Goal: Information Seeking & Learning: Compare options

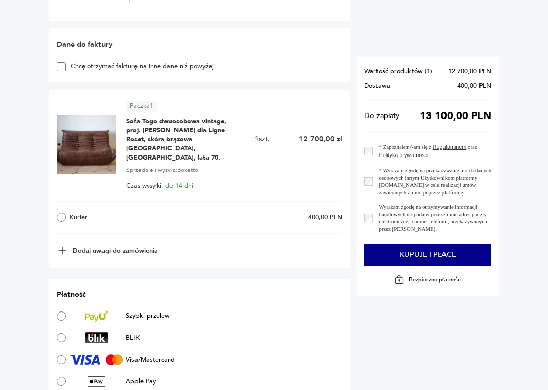
scroll to position [391, 0]
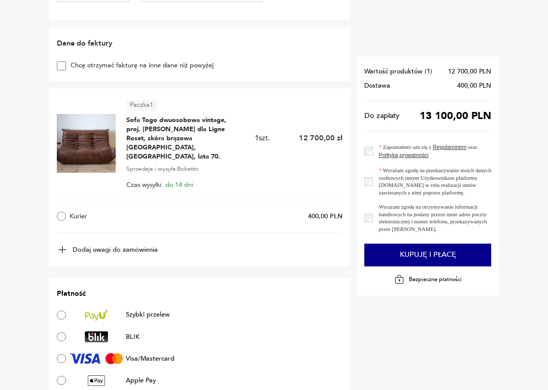
click at [92, 137] on img at bounding box center [86, 144] width 59 height 59
click at [175, 130] on span "Sofa Togo dwuosobowa vintage, proj. [PERSON_NAME] dla Ligne Roset, skóra brązow…" at bounding box center [183, 139] width 114 height 46
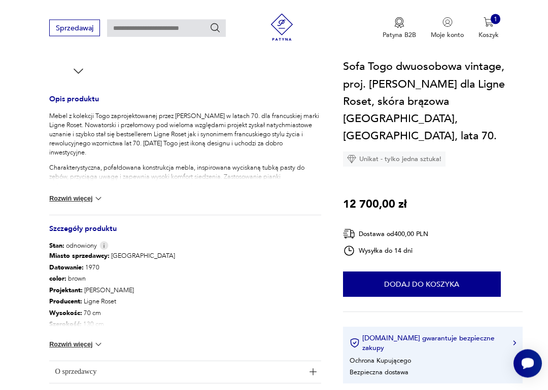
scroll to position [377, 0]
click at [89, 342] on button "Rozwiń więcej" at bounding box center [76, 345] width 54 height 10
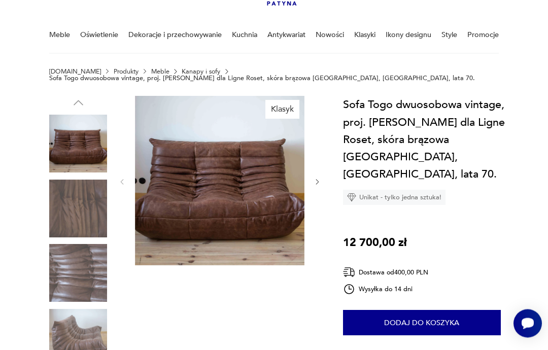
scroll to position [45, 0]
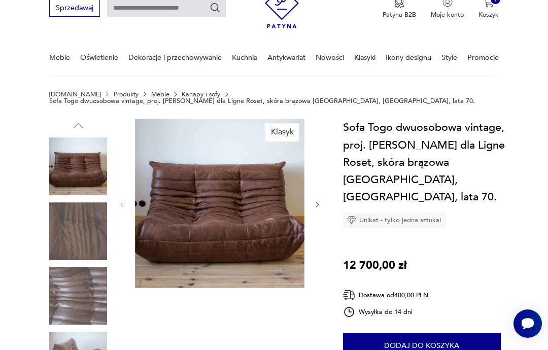
click at [233, 202] on img at bounding box center [219, 203] width 169 height 169
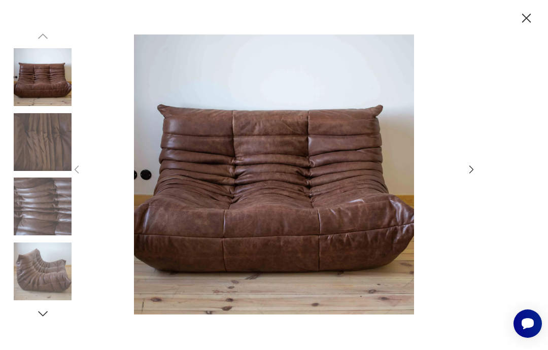
click at [470, 169] on icon "button" at bounding box center [471, 169] width 11 height 11
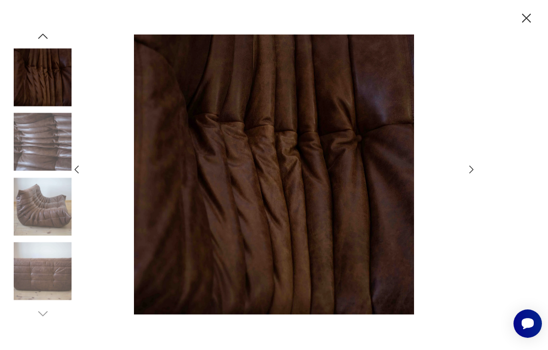
click at [471, 167] on icon "button" at bounding box center [471, 169] width 11 height 11
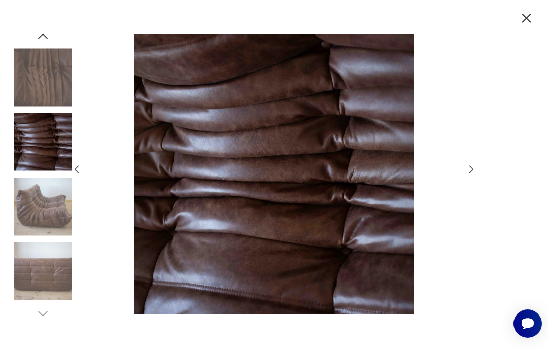
click at [472, 168] on icon "button" at bounding box center [471, 170] width 4 height 8
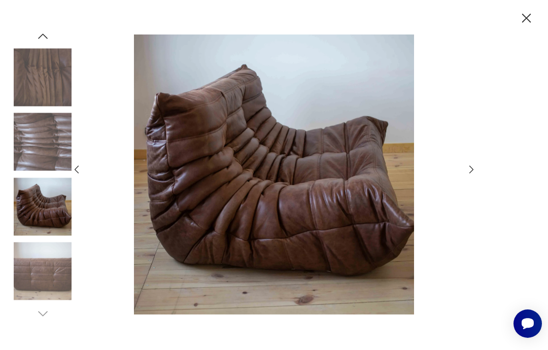
click at [472, 166] on icon "button" at bounding box center [471, 169] width 11 height 11
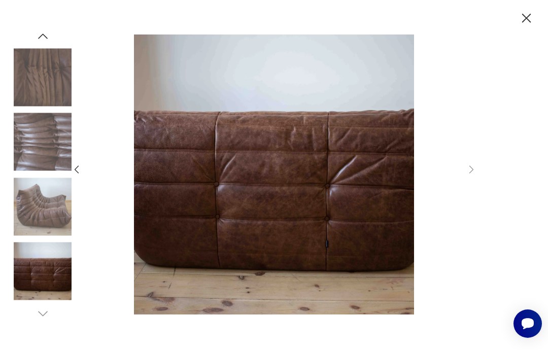
click at [525, 15] on icon "button" at bounding box center [526, 18] width 16 height 16
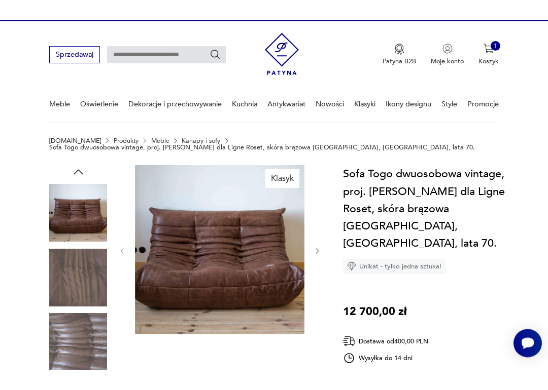
scroll to position [0, 0]
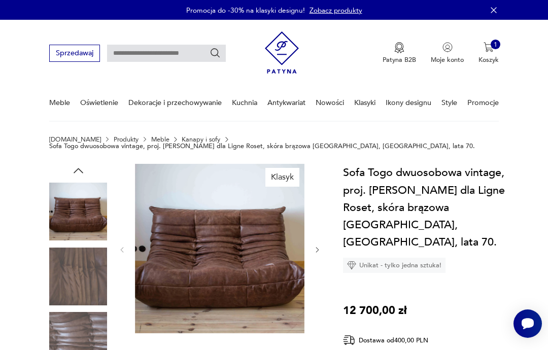
click at [173, 54] on input "text" at bounding box center [166, 53] width 119 height 17
type input "****"
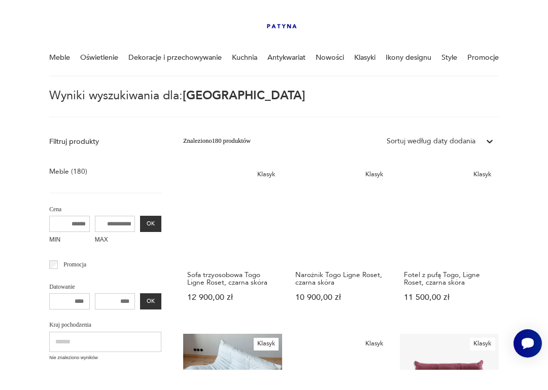
scroll to position [53, 0]
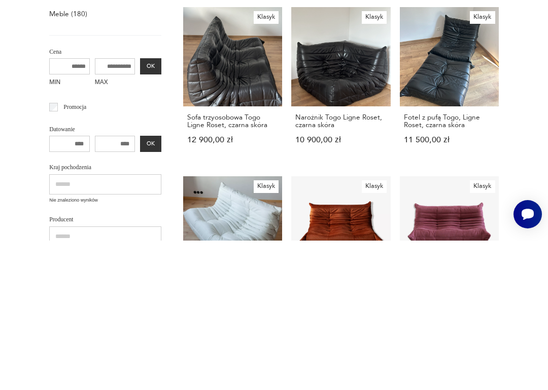
click at [220, 157] on link "Klasyk Sofa trzyosobowa Togo Ligne Roset, czarna skóra 12 900,00 zł" at bounding box center [232, 234] width 99 height 155
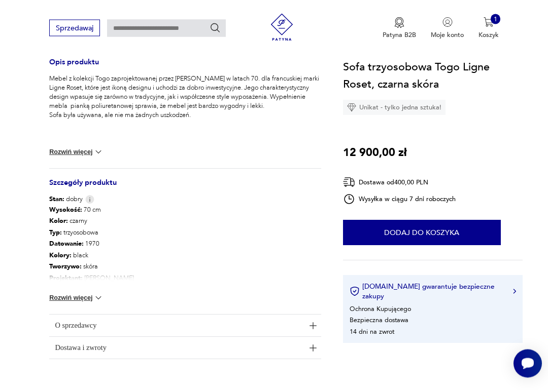
scroll to position [412, 0]
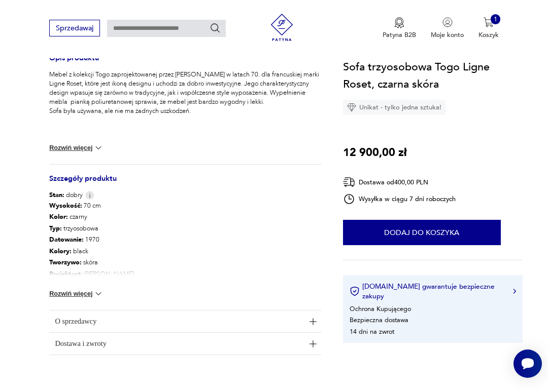
click at [86, 292] on button "Rozwiń więcej" at bounding box center [76, 294] width 54 height 10
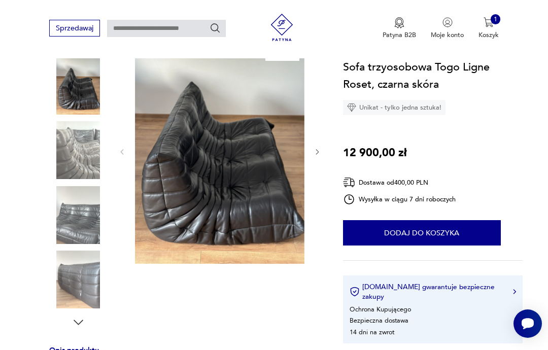
scroll to position [119, 0]
click at [200, 161] on img at bounding box center [219, 152] width 169 height 226
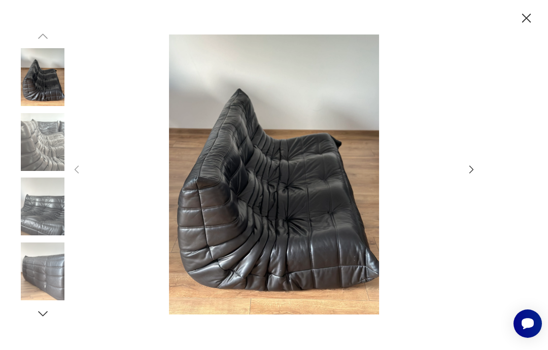
click at [476, 169] on icon "button" at bounding box center [471, 169] width 11 height 11
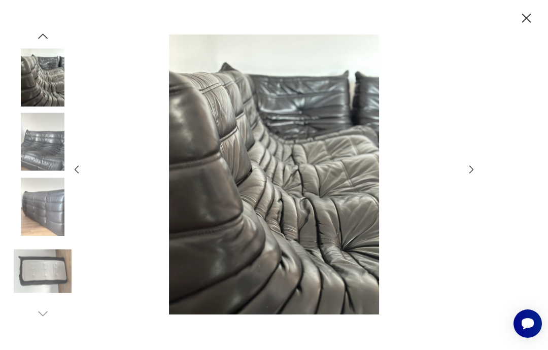
click at [470, 170] on icon "button" at bounding box center [471, 169] width 11 height 11
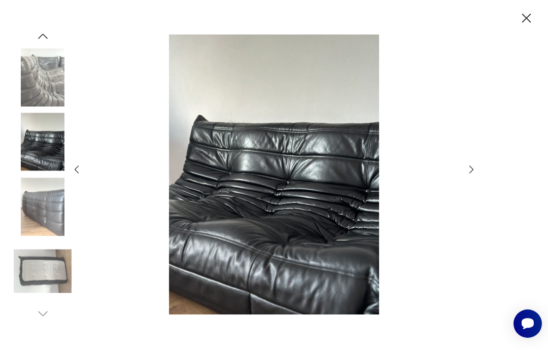
click at [473, 168] on icon "button" at bounding box center [471, 169] width 11 height 11
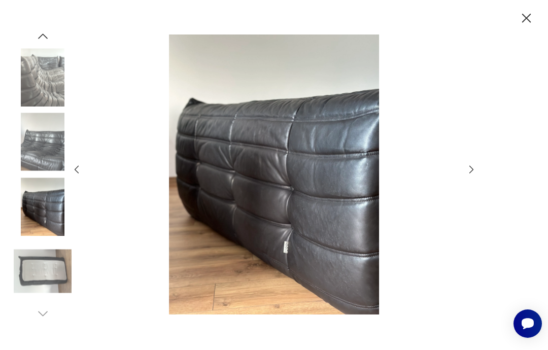
click at [471, 171] on icon "button" at bounding box center [471, 169] width 11 height 11
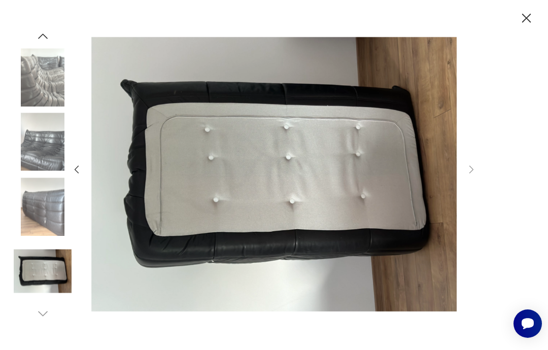
click at [525, 19] on icon "button" at bounding box center [525, 18] width 9 height 9
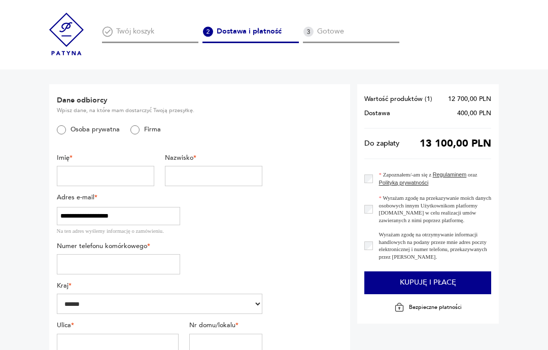
click at [123, 36] on div "Twój koszyk" at bounding box center [150, 34] width 97 height 17
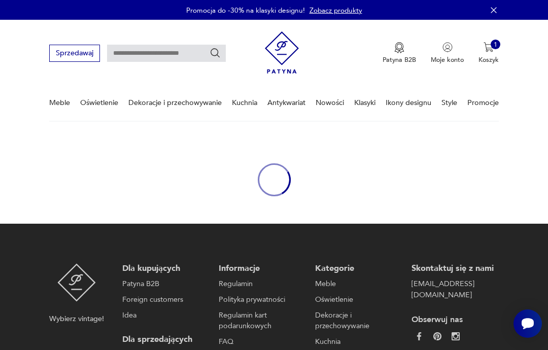
type input "**********"
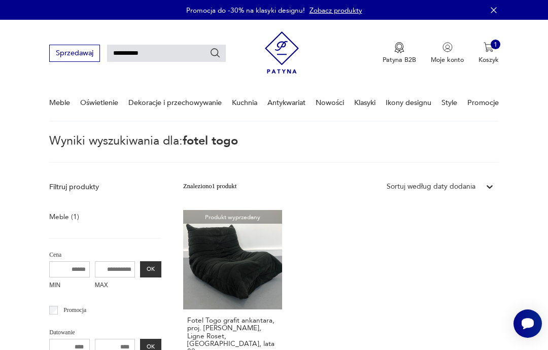
click at [153, 60] on input "**********" at bounding box center [166, 53] width 119 height 17
type input "****"
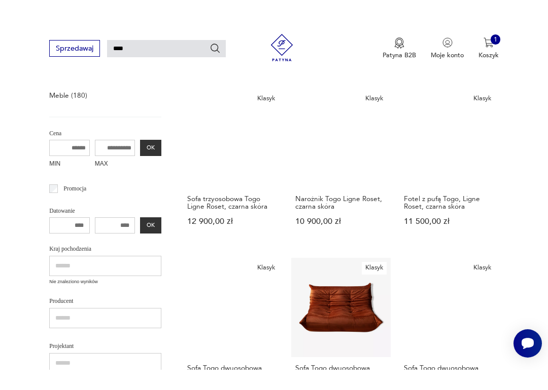
scroll to position [141, 0]
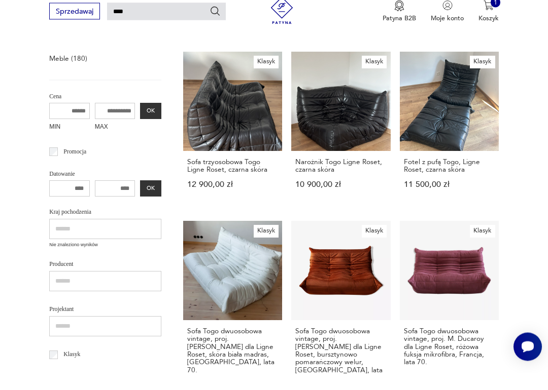
click at [216, 105] on link "Klasyk Sofa trzyosobowa Togo Ligne Roset, czarna skóra 12 900,00 zł" at bounding box center [232, 146] width 99 height 155
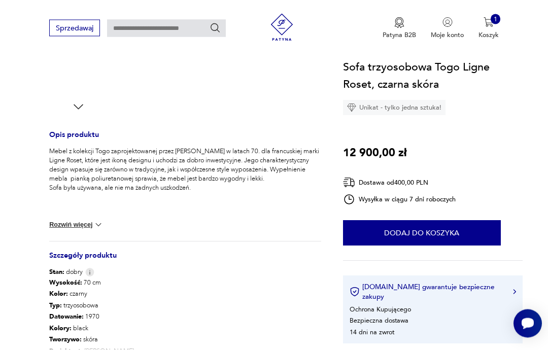
scroll to position [332, 0]
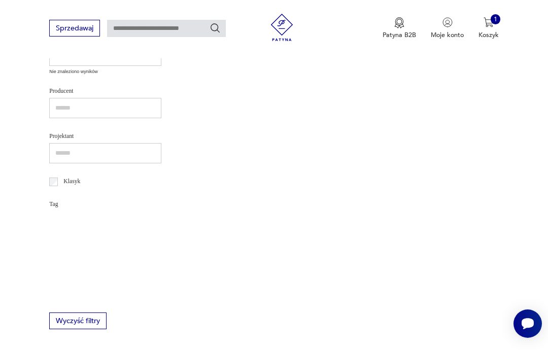
type input "**********"
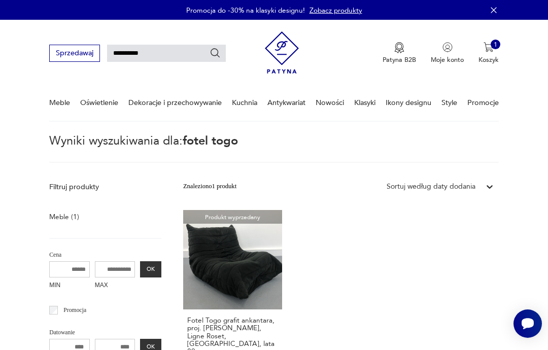
click at [128, 61] on input "**********" at bounding box center [166, 53] width 119 height 17
type input "****"
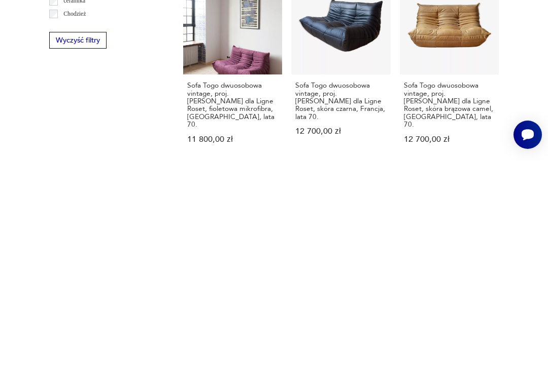
scroll to position [394, 0]
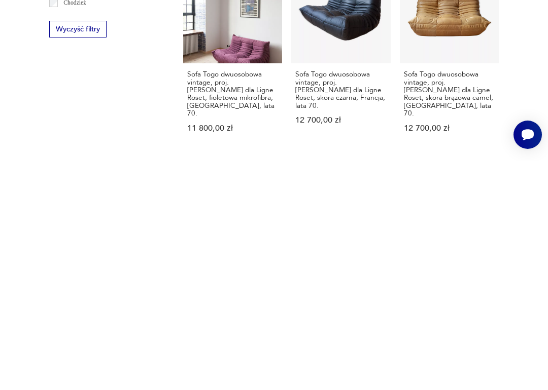
click at [485, 349] on p "12 700,00 zł" at bounding box center [449, 358] width 91 height 8
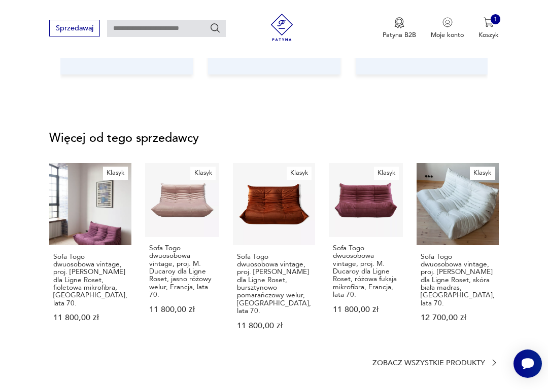
scroll to position [1168, 0]
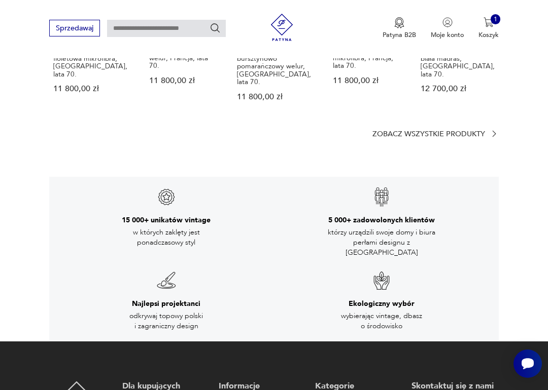
click at [459, 131] on p "Zobacz wszystkie produkty" at bounding box center [428, 134] width 113 height 6
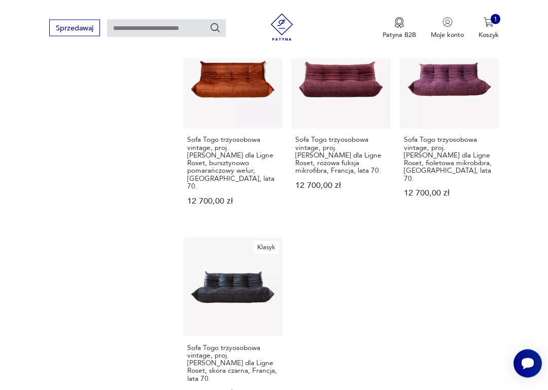
scroll to position [1160, 0]
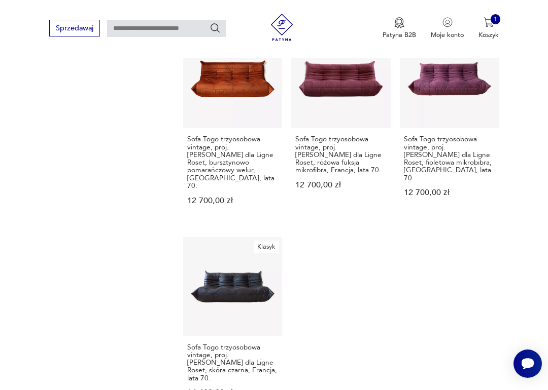
click at [217, 237] on link "Klasyk Sofa Togo trzyosobowa vintage, proj. M. Ducaroy dla Ligne Roset, skóra c…" at bounding box center [232, 326] width 99 height 178
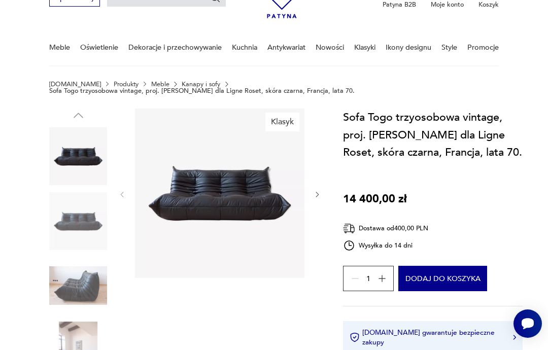
scroll to position [55, 0]
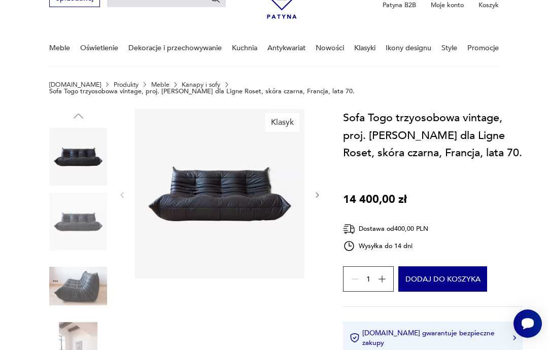
click at [239, 180] on img at bounding box center [219, 193] width 169 height 169
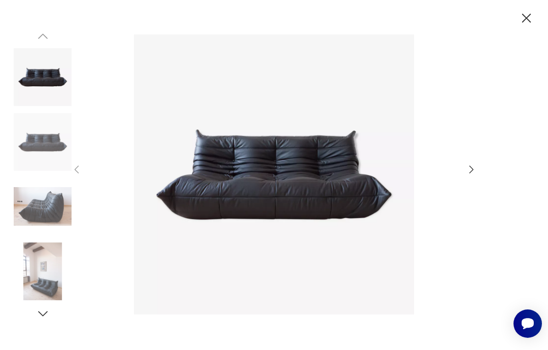
click at [266, 199] on img at bounding box center [274, 174] width 366 height 280
click at [281, 196] on img at bounding box center [274, 174] width 366 height 280
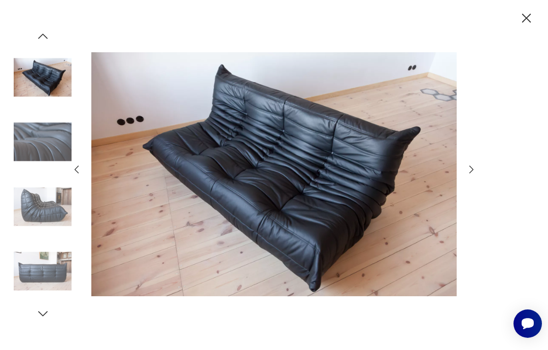
click at [527, 24] on icon "button" at bounding box center [526, 18] width 16 height 16
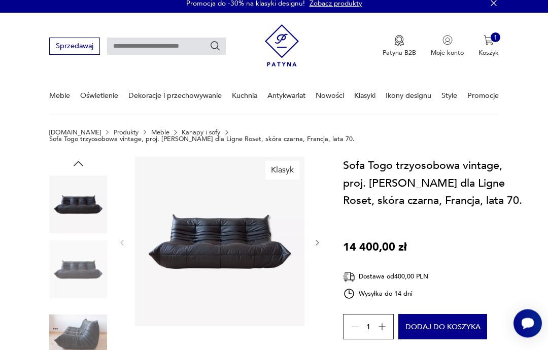
scroll to position [0, 0]
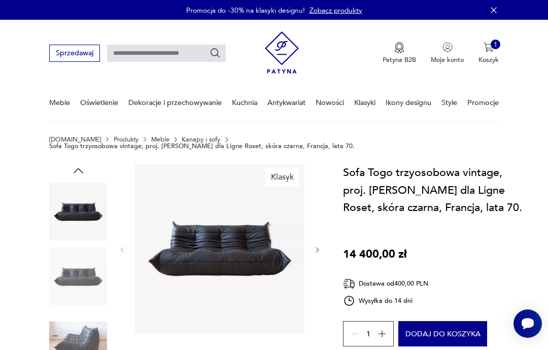
click at [345, 9] on link "Zobacz produkty" at bounding box center [335, 11] width 53 height 10
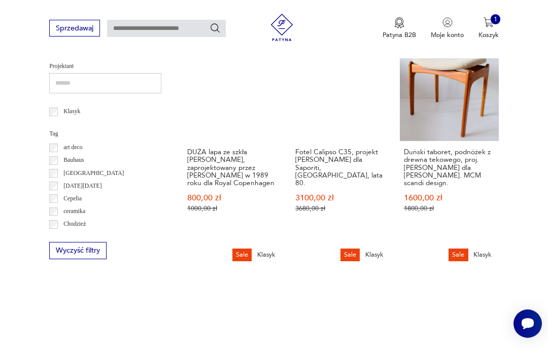
scroll to position [364, 0]
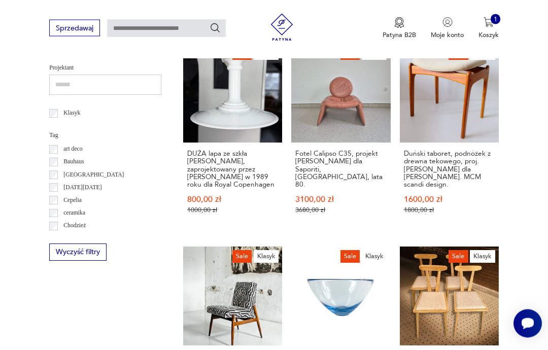
click at [96, 245] on button "Wyczyść filtry" at bounding box center [77, 252] width 57 height 17
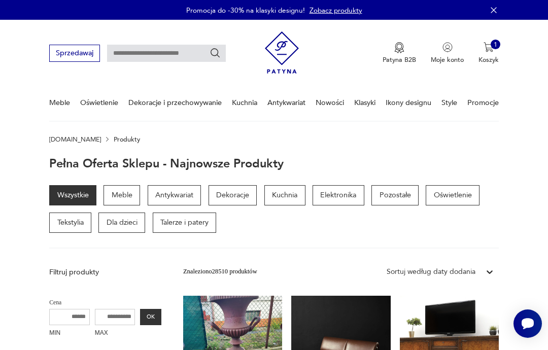
click at [125, 194] on p "Meble" at bounding box center [121, 195] width 37 height 20
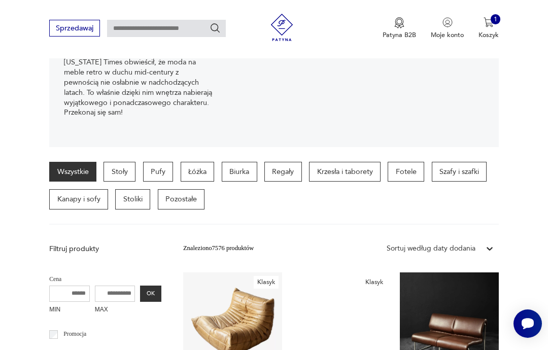
scroll to position [145, 0]
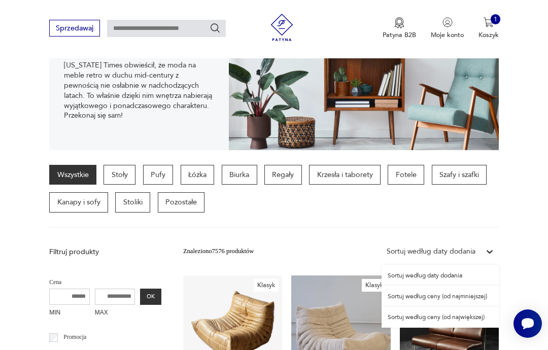
click at [480, 318] on div "Sortuj według ceny (od największej)" at bounding box center [439, 317] width 117 height 21
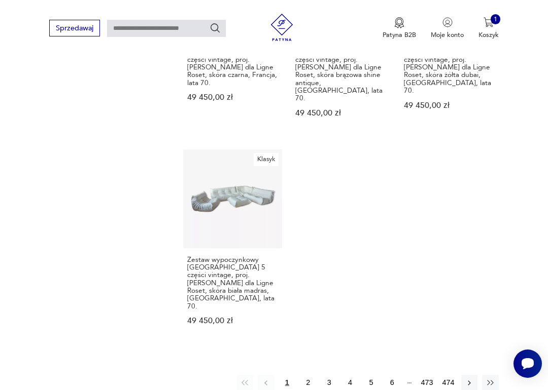
scroll to position [1298, 0]
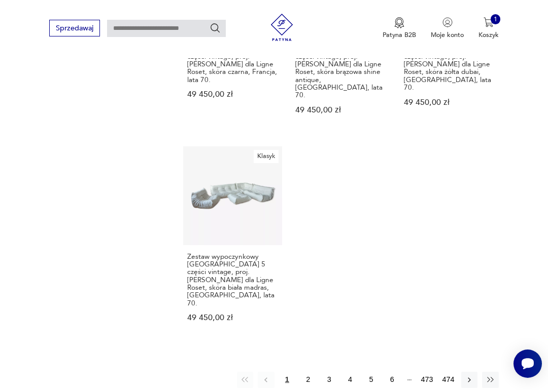
click at [305, 349] on button "2" at bounding box center [308, 380] width 16 height 16
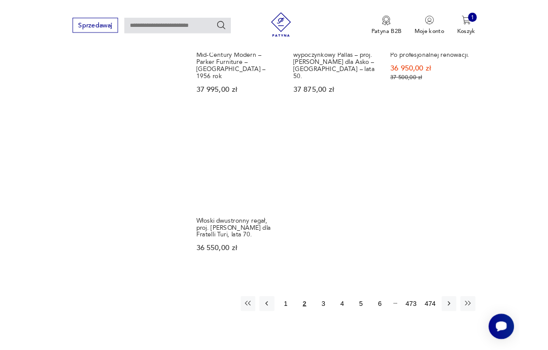
scroll to position [1302, 0]
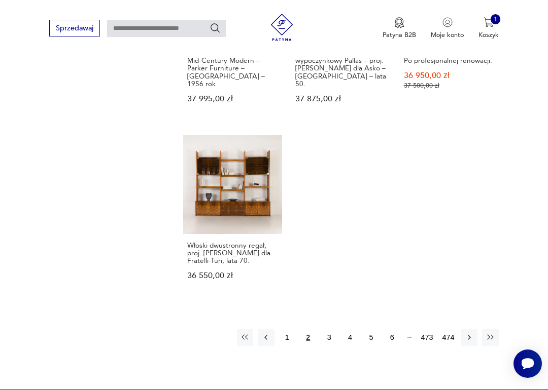
click at [330, 330] on button "3" at bounding box center [329, 338] width 16 height 16
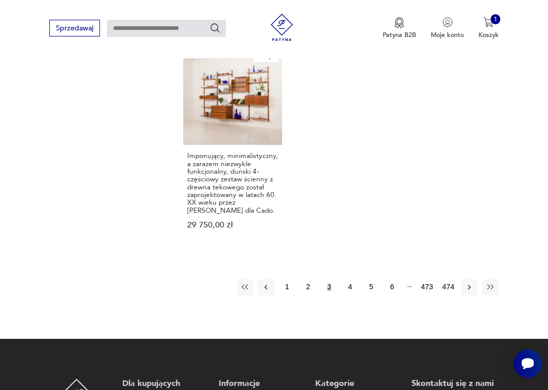
scroll to position [1338, 0]
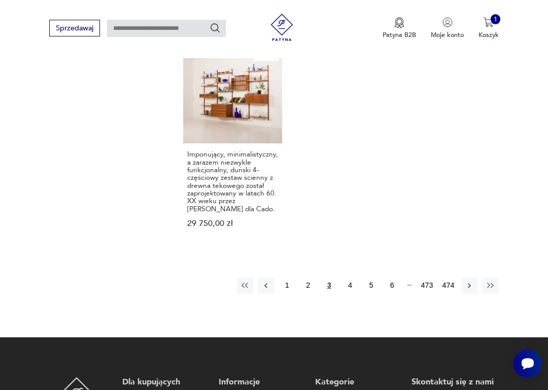
click at [353, 284] on button "4" at bounding box center [350, 286] width 16 height 16
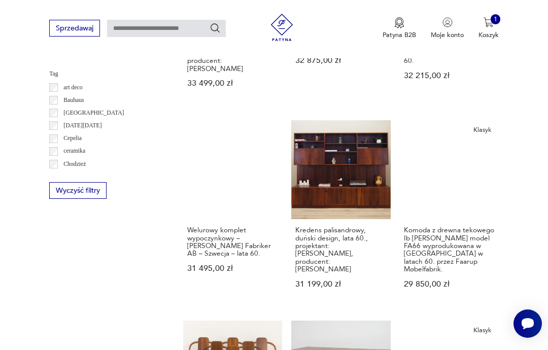
scroll to position [234, 0]
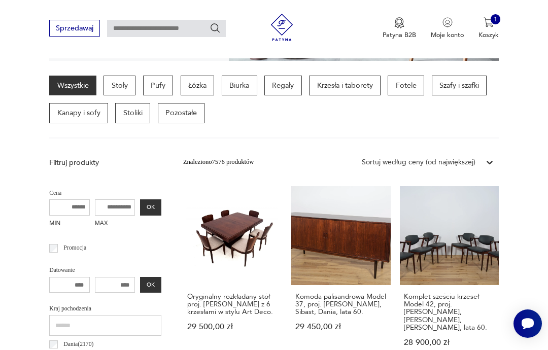
click at [448, 196] on link "Komplet sześciu krzeseł Model 42, proj. K. Kristiansen, Schou Andersen, Dania, …" at bounding box center [449, 275] width 99 height 178
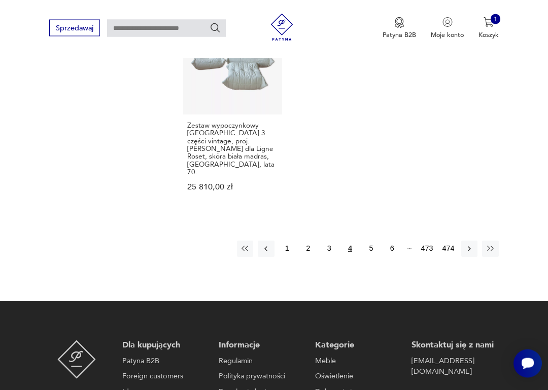
scroll to position [1385, 0]
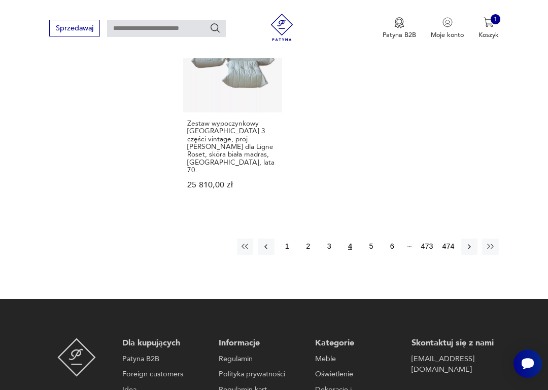
click at [396, 239] on button "6" at bounding box center [392, 247] width 16 height 16
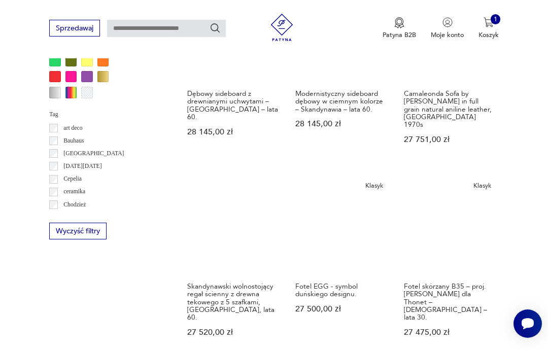
scroll to position [234, 0]
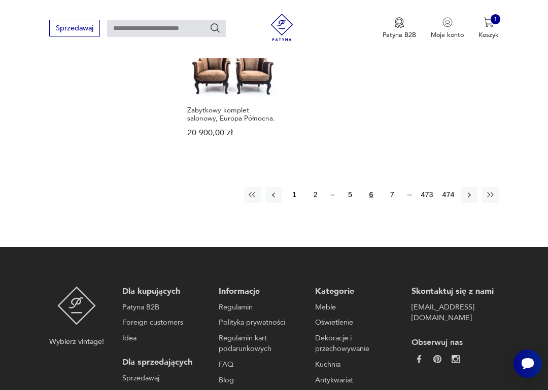
click at [393, 187] on button "7" at bounding box center [392, 195] width 16 height 16
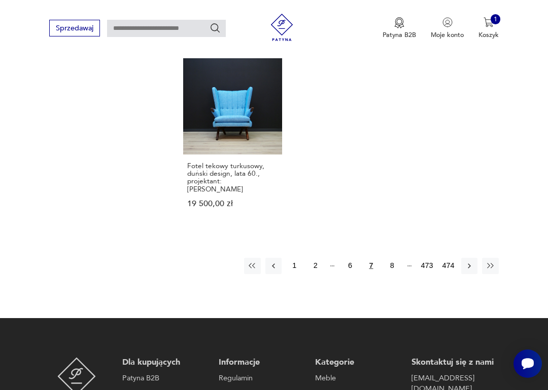
scroll to position [1337, 0]
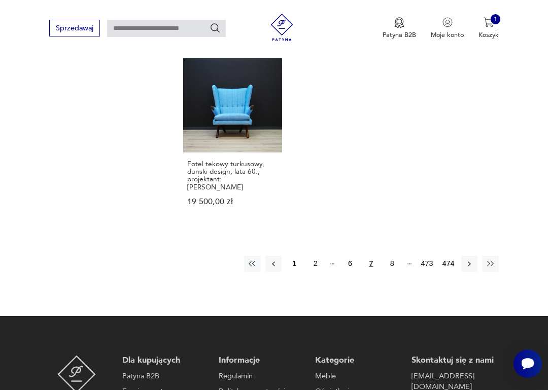
click at [397, 256] on button "8" at bounding box center [392, 264] width 16 height 16
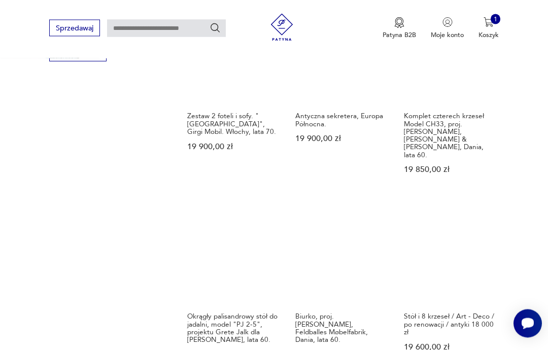
scroll to position [234, 0]
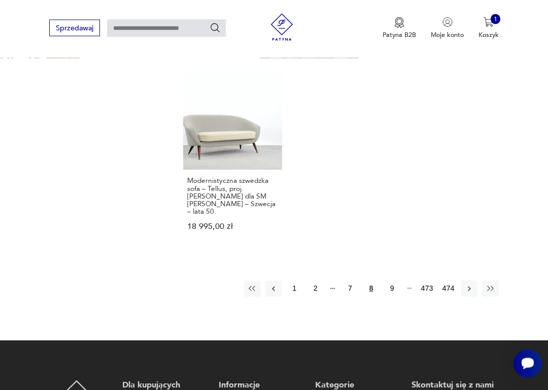
click at [397, 281] on button "9" at bounding box center [392, 289] width 16 height 16
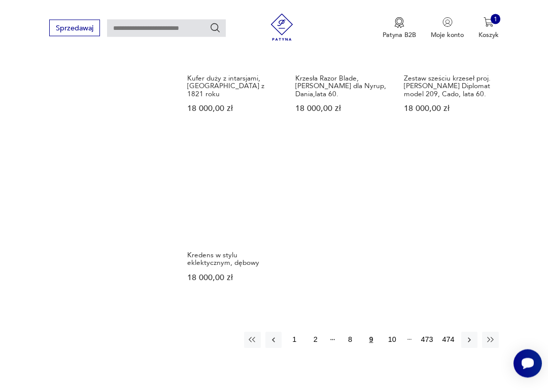
scroll to position [1230, 0]
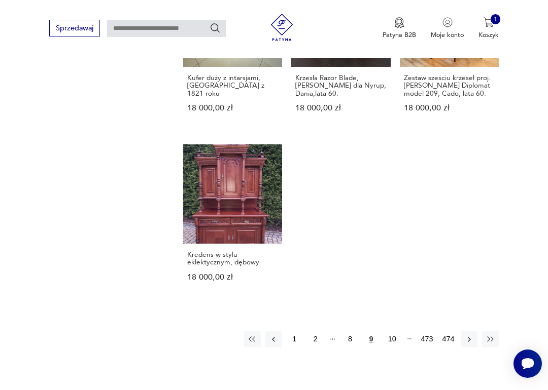
click at [396, 332] on button "10" at bounding box center [392, 340] width 16 height 16
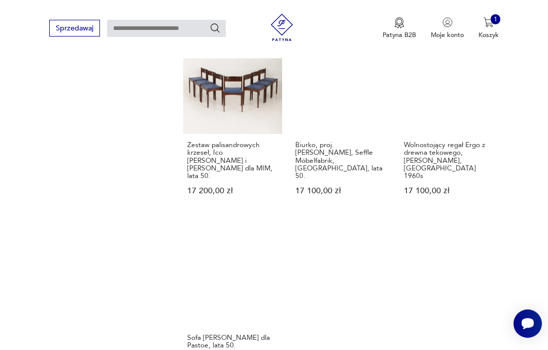
scroll to position [1127, 0]
